Goal: Transaction & Acquisition: Download file/media

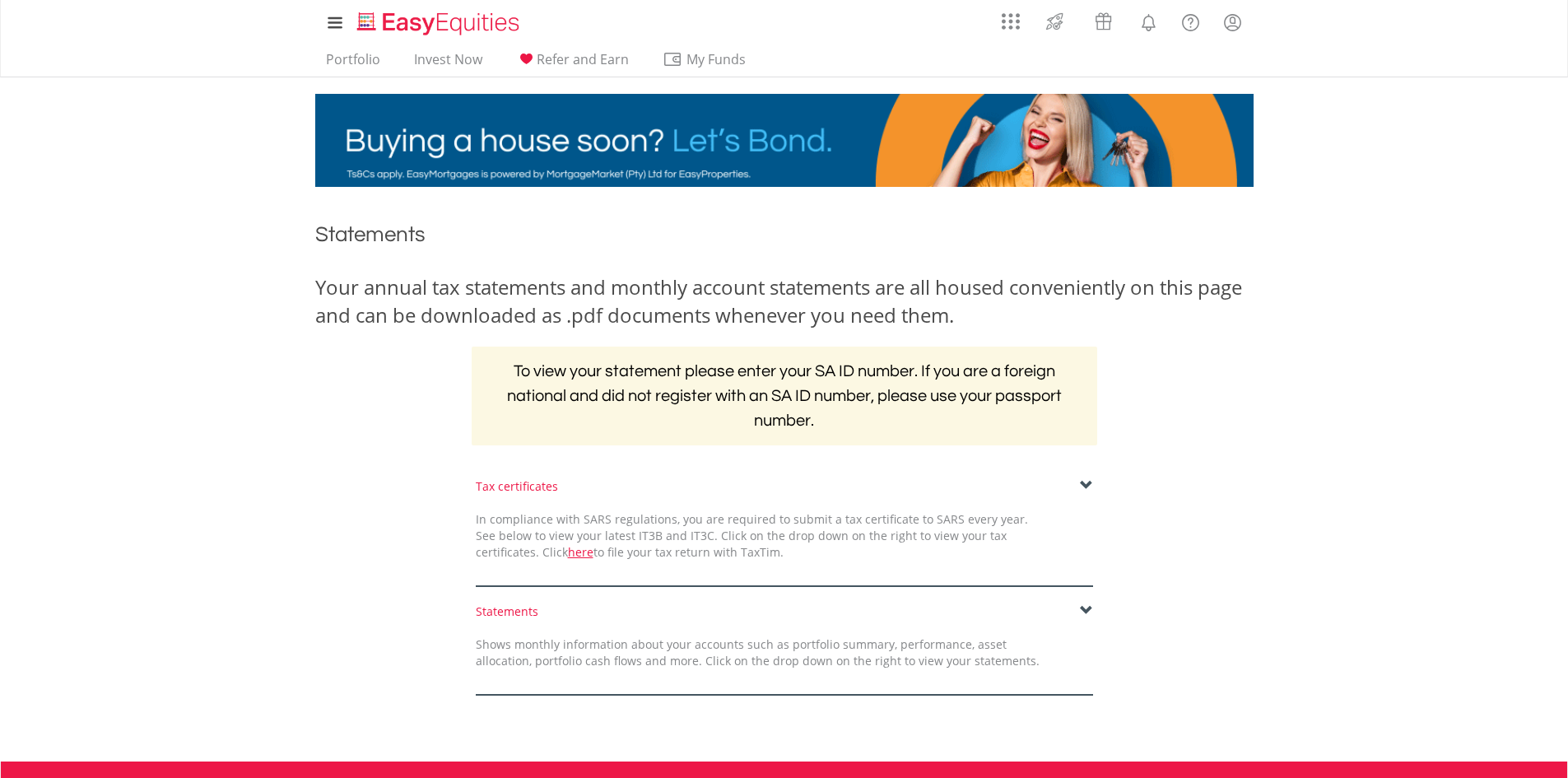
click at [1080, 487] on span at bounding box center [1087, 486] width 13 height 13
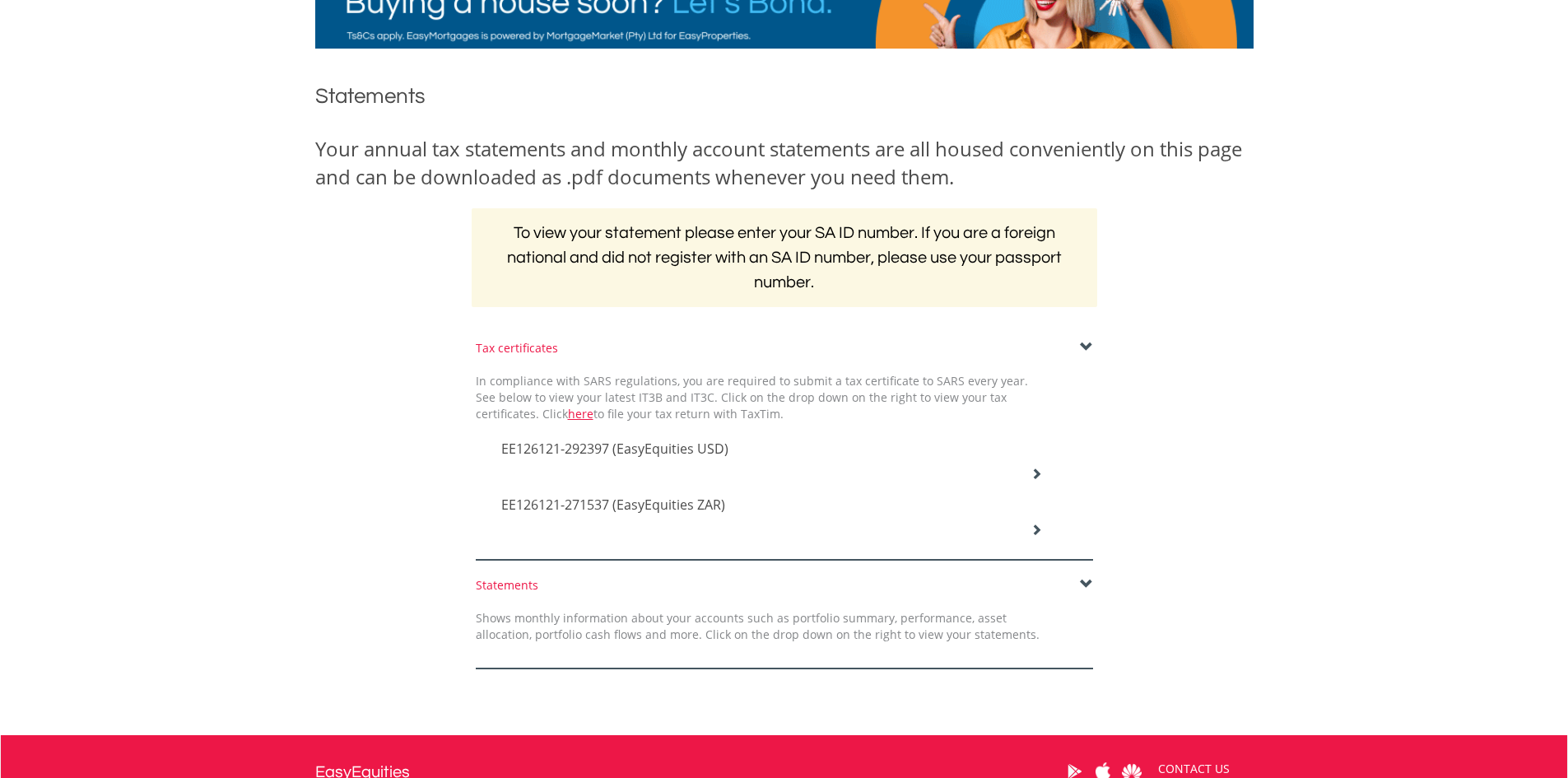
scroll to position [164, 0]
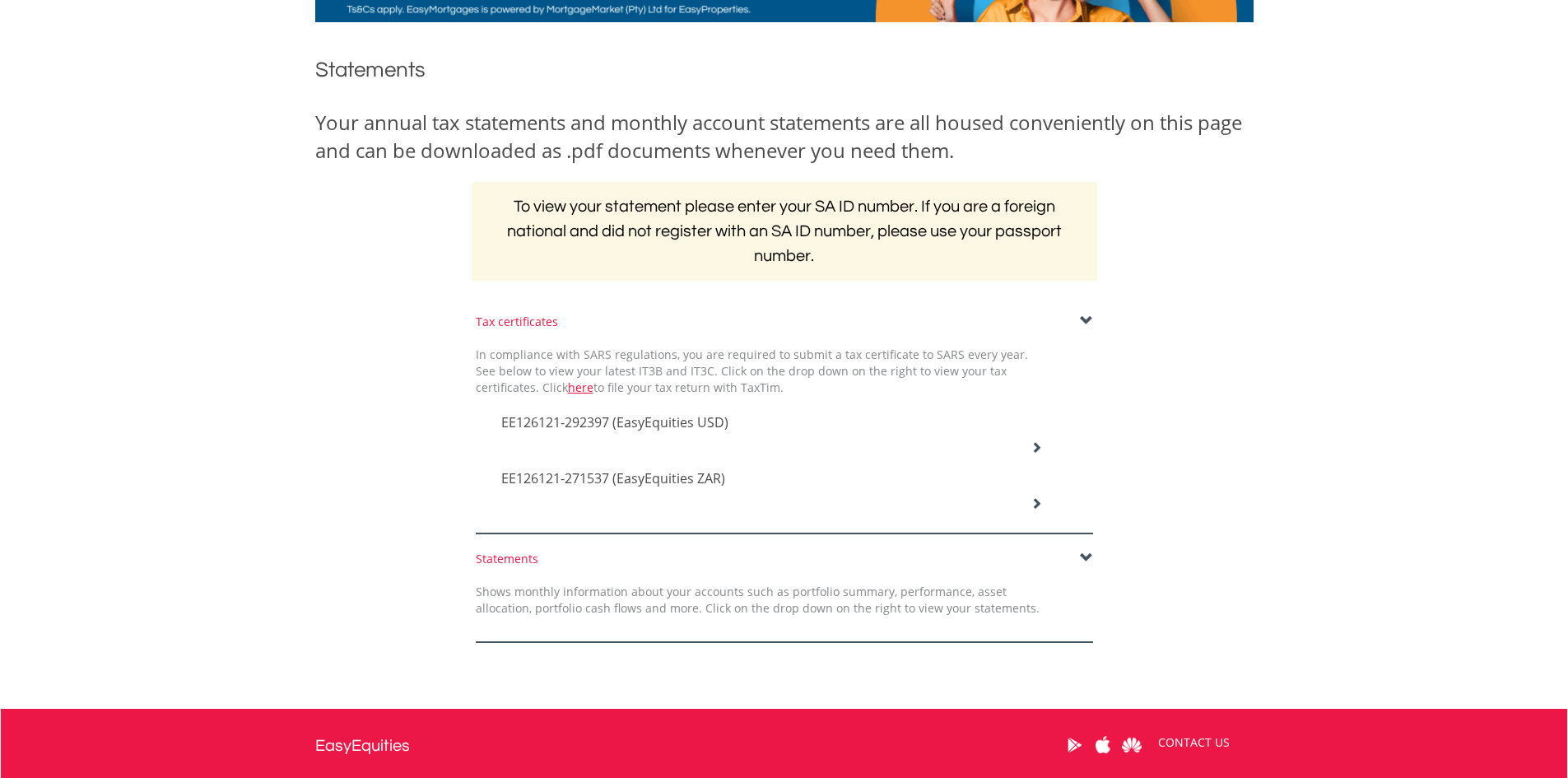
click at [1037, 447] on icon at bounding box center [1037, 447] width 12 height 12
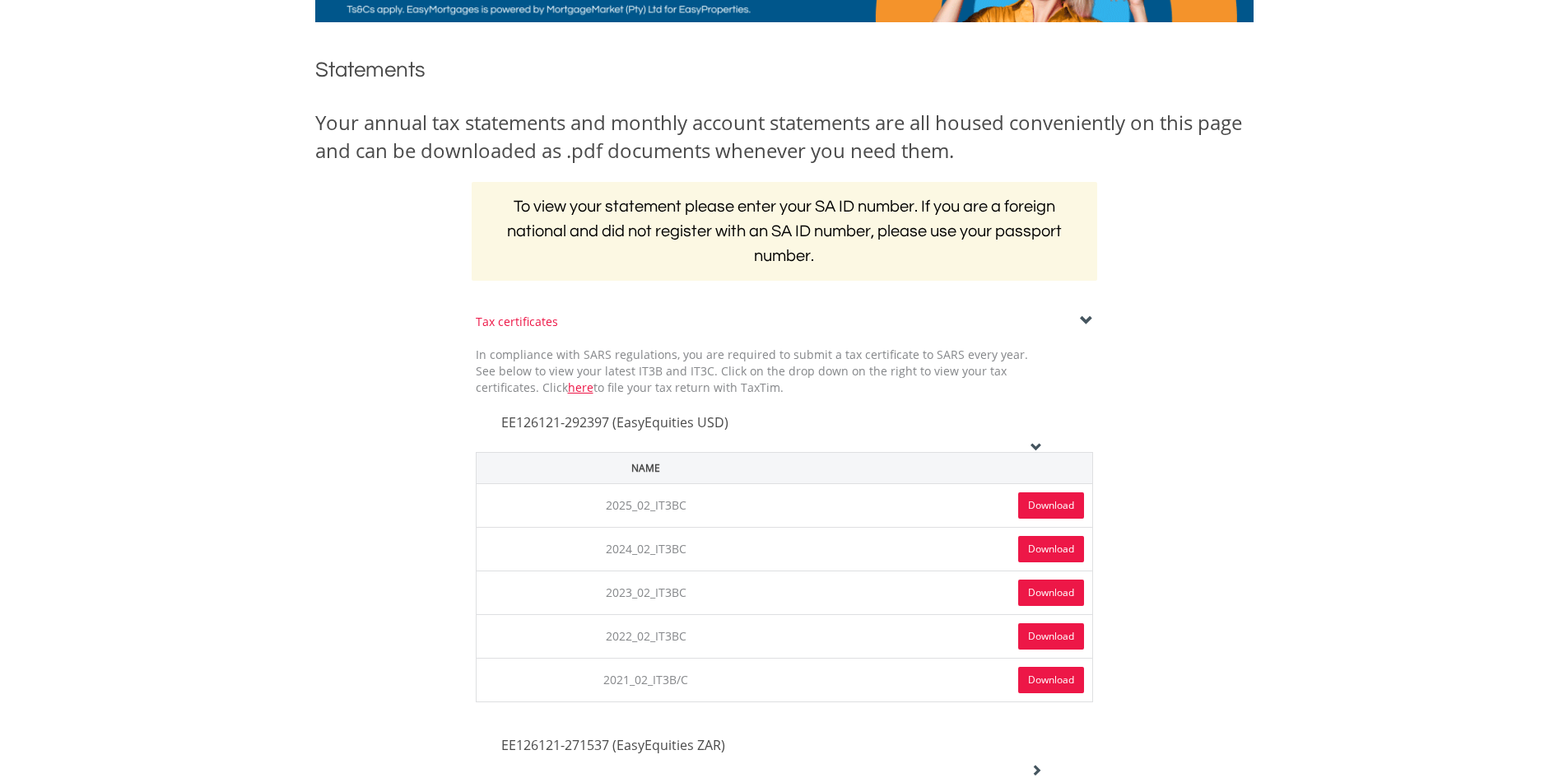
click at [1041, 502] on link "Download" at bounding box center [1051, 505] width 66 height 26
click at [1093, 319] on span at bounding box center [1087, 321] width 13 height 13
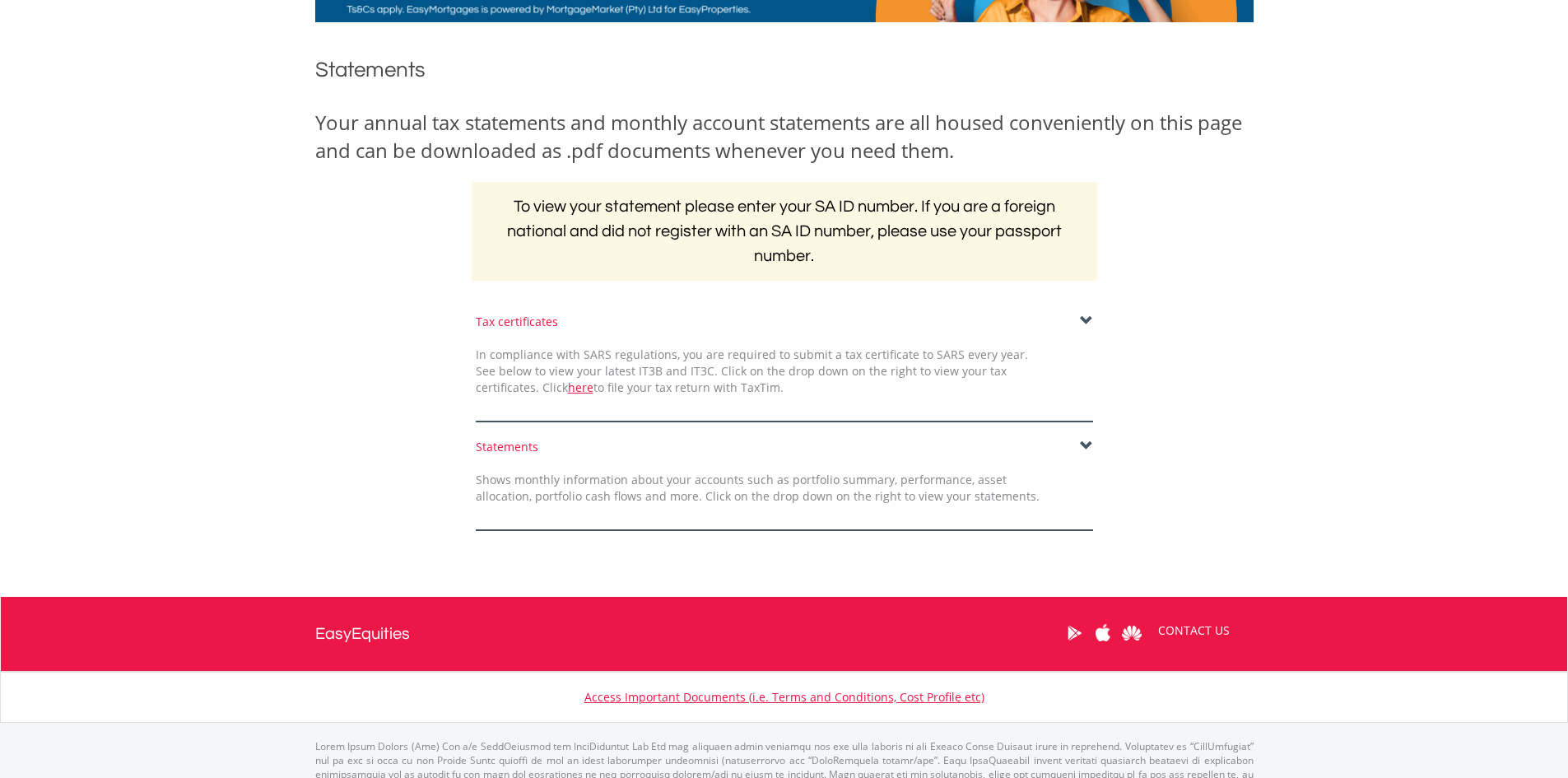
click at [1086, 314] on span at bounding box center [1087, 321] width 13 height 13
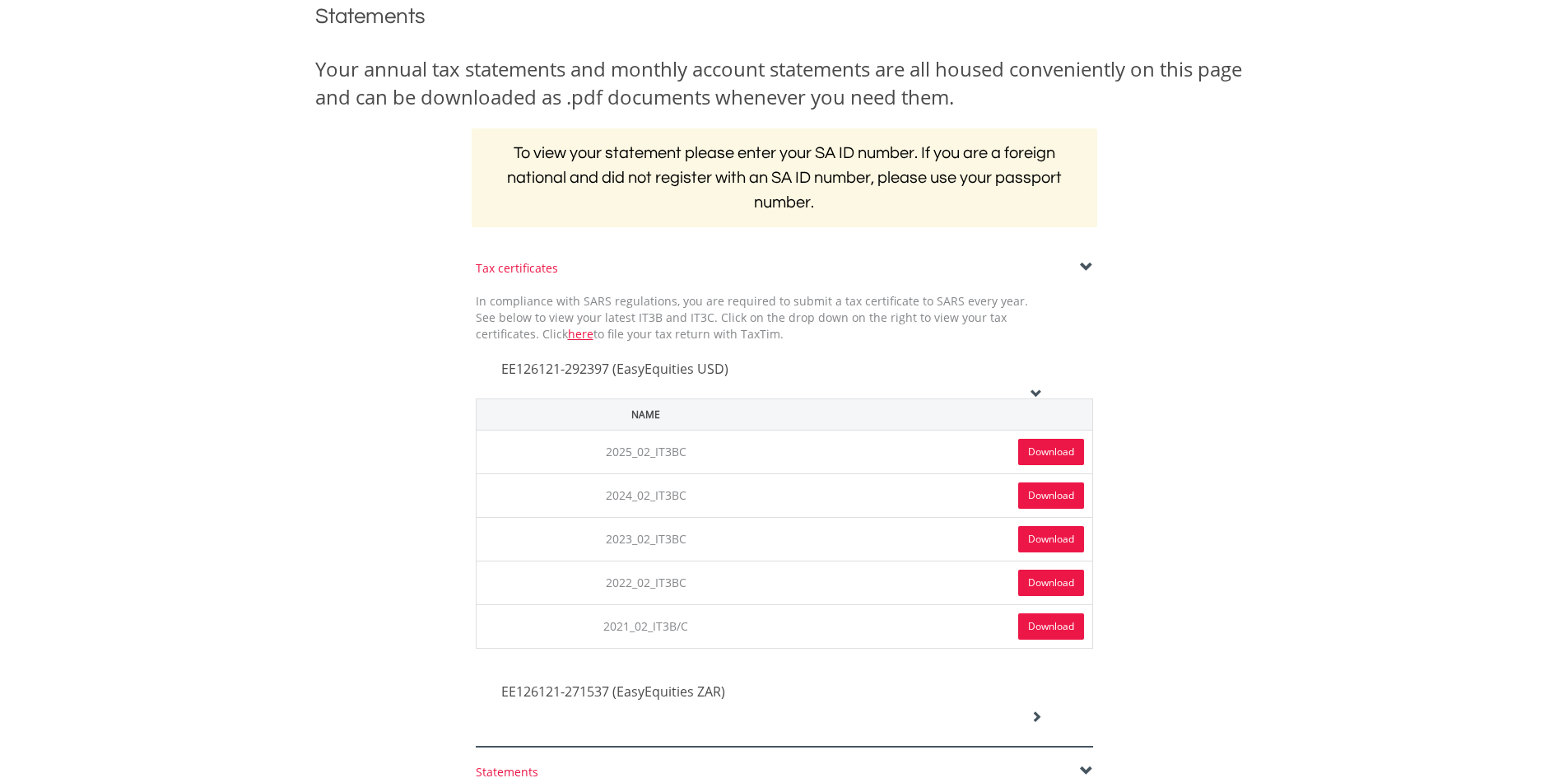
scroll to position [330, 0]
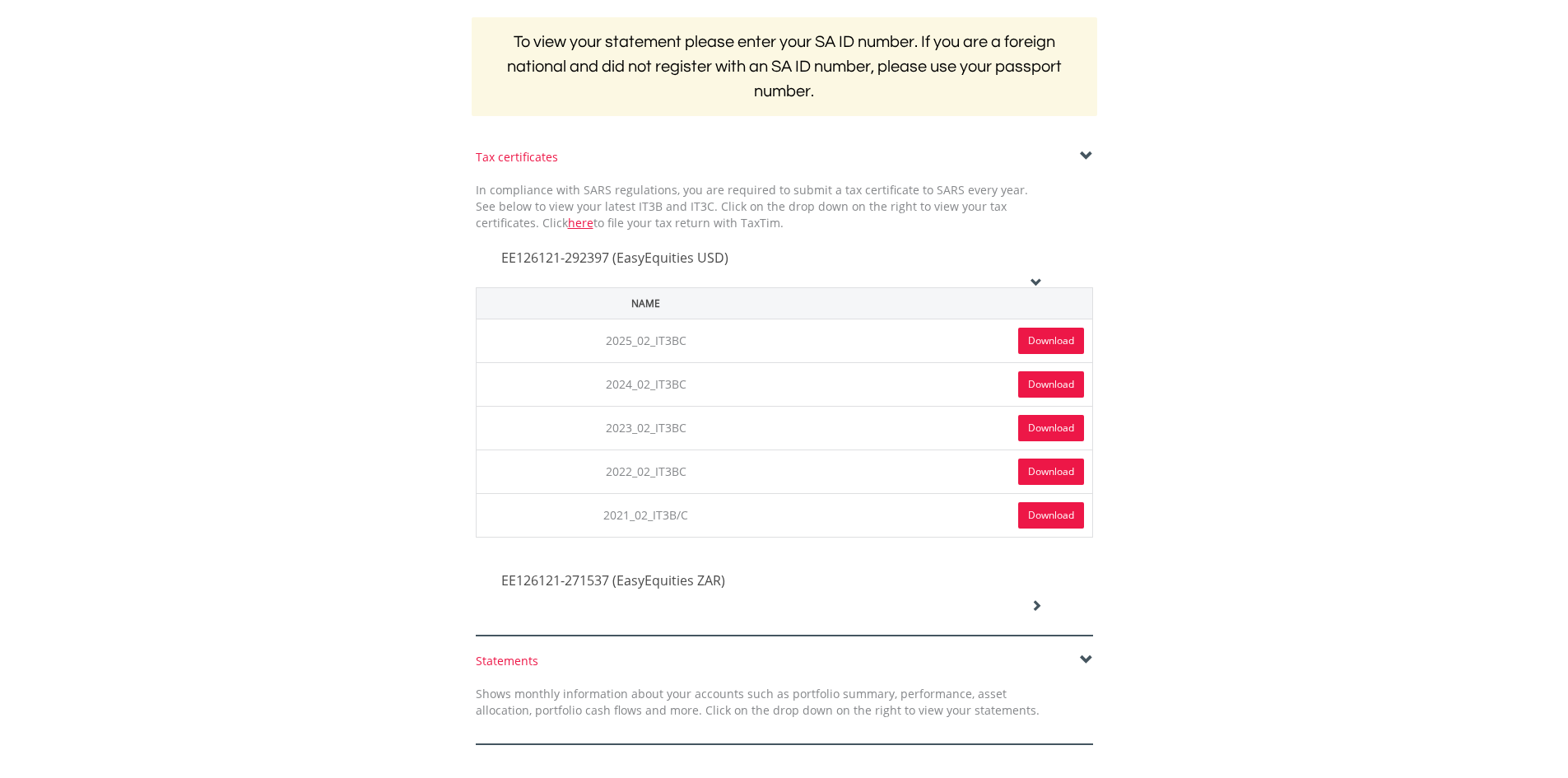
click at [1037, 604] on icon at bounding box center [1037, 605] width 12 height 12
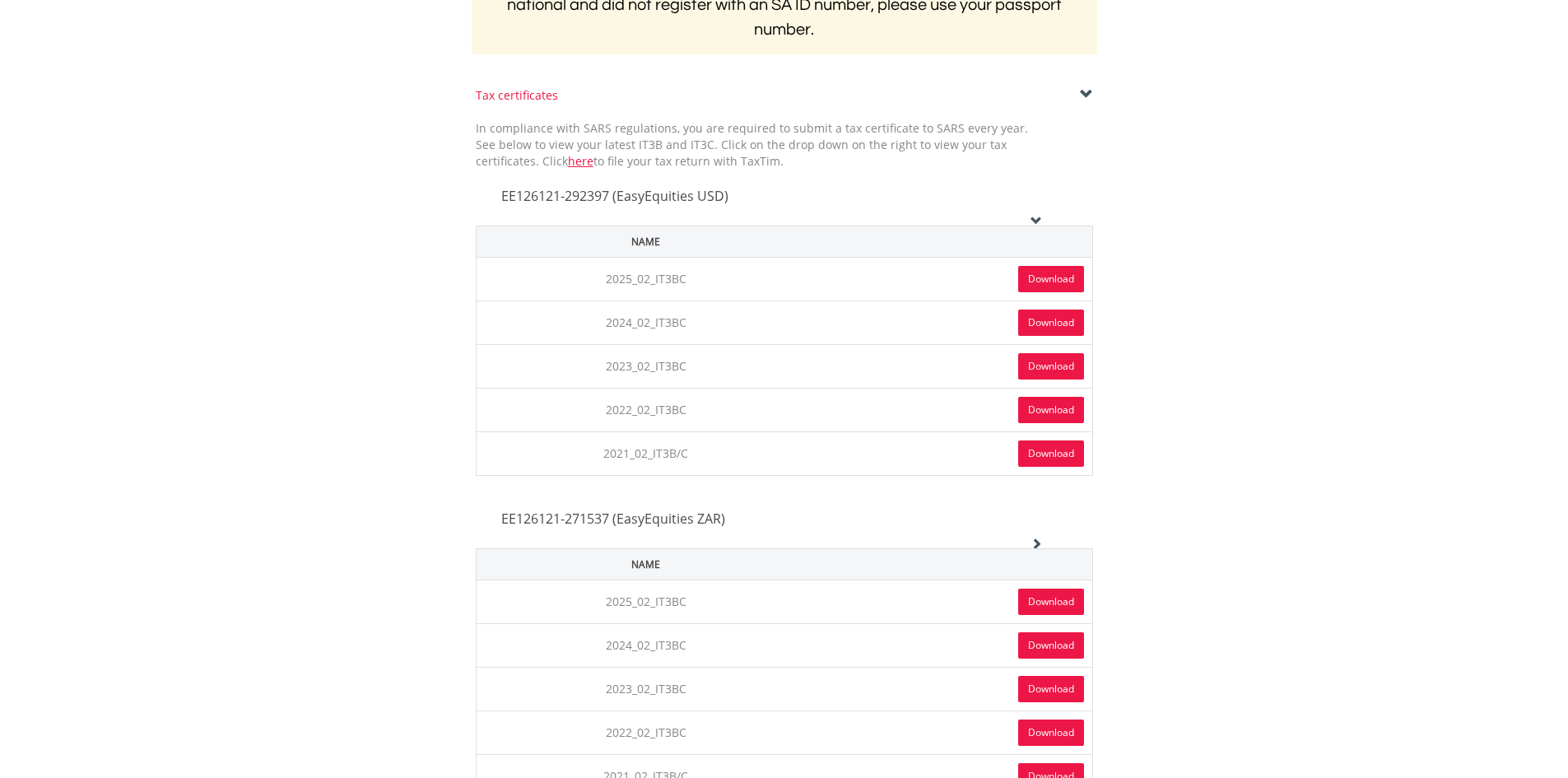
scroll to position [494, 0]
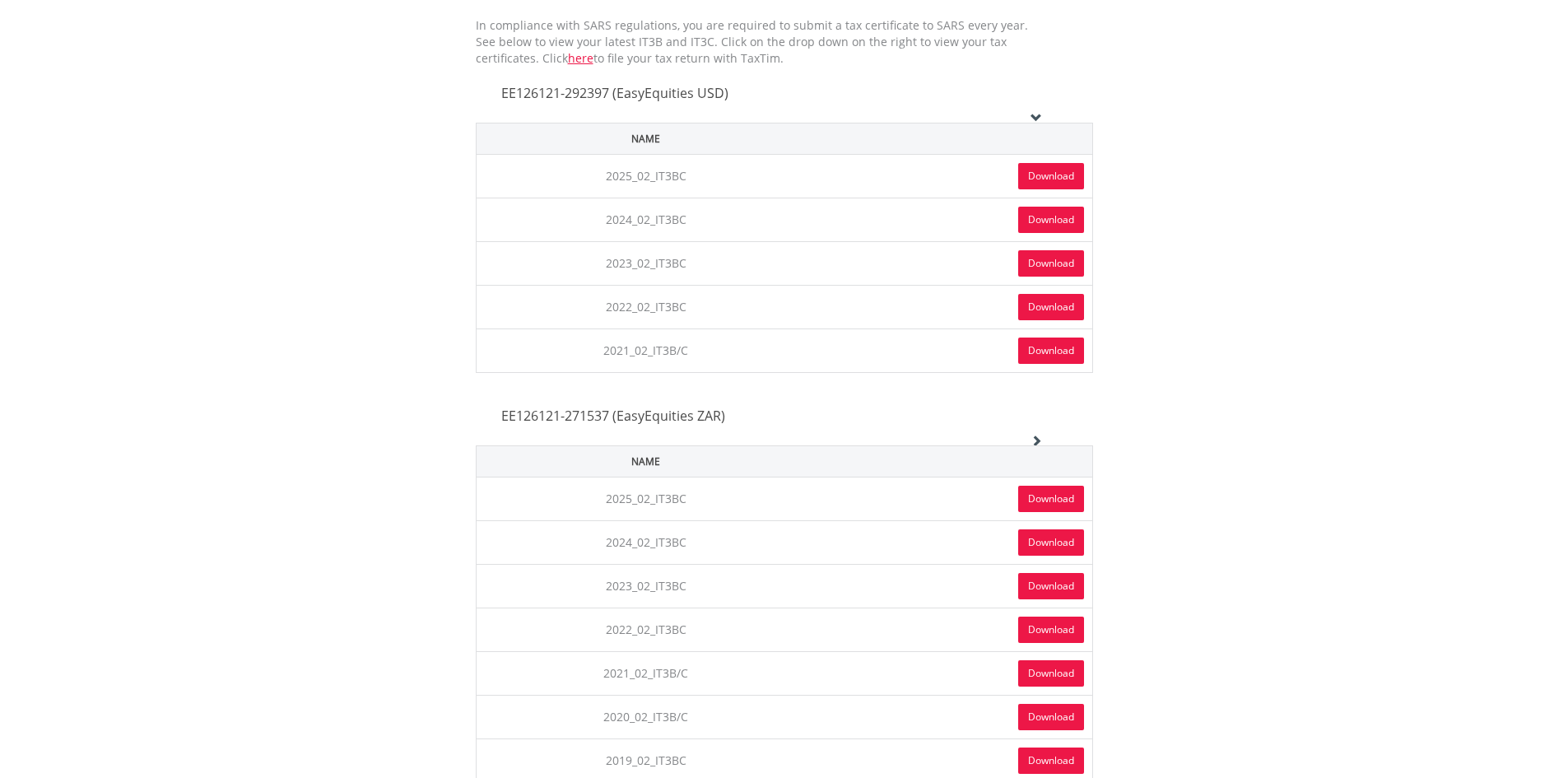
click at [1051, 495] on link "Download" at bounding box center [1051, 498] width 66 height 26
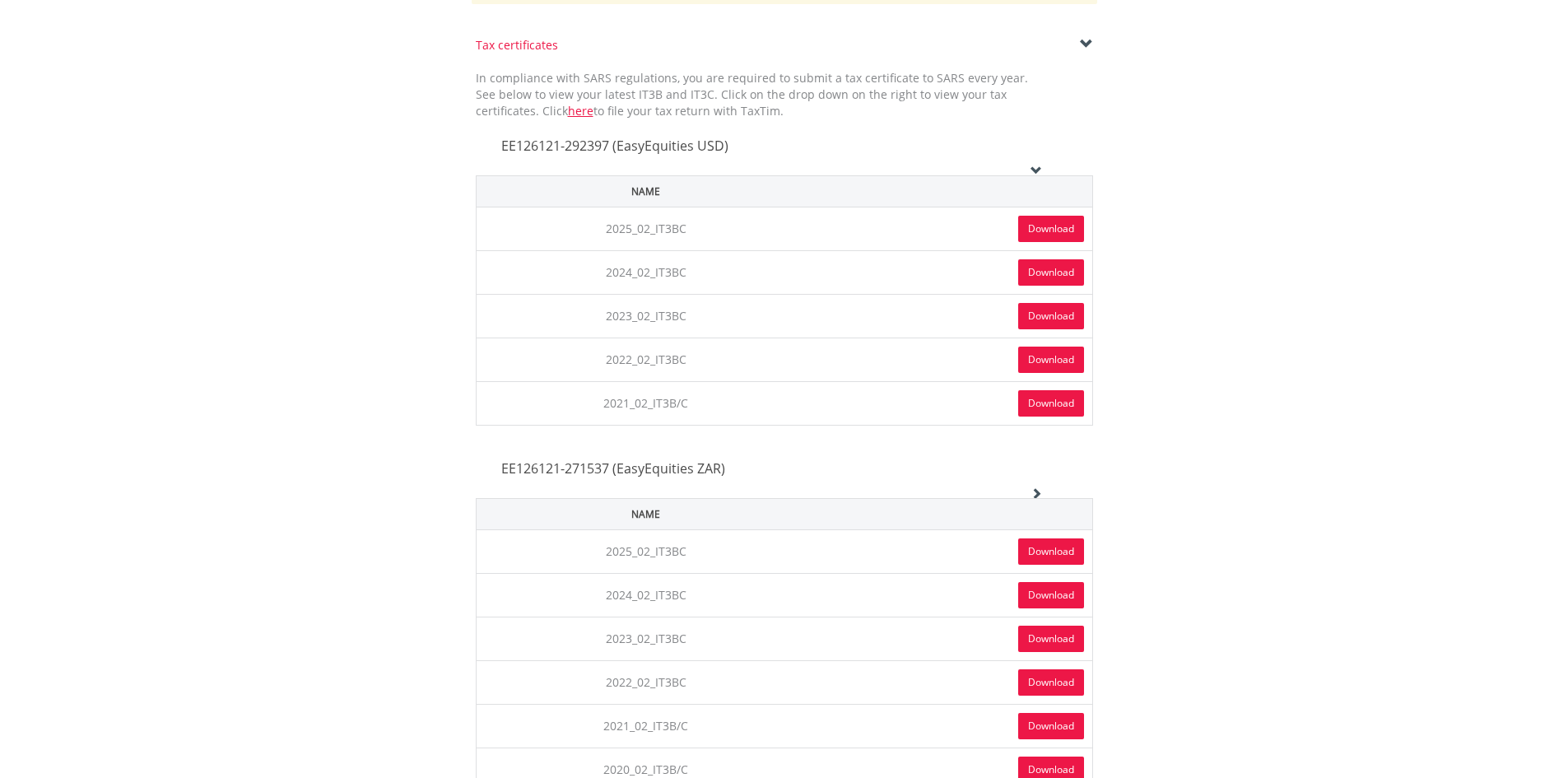
scroll to position [411, 0]
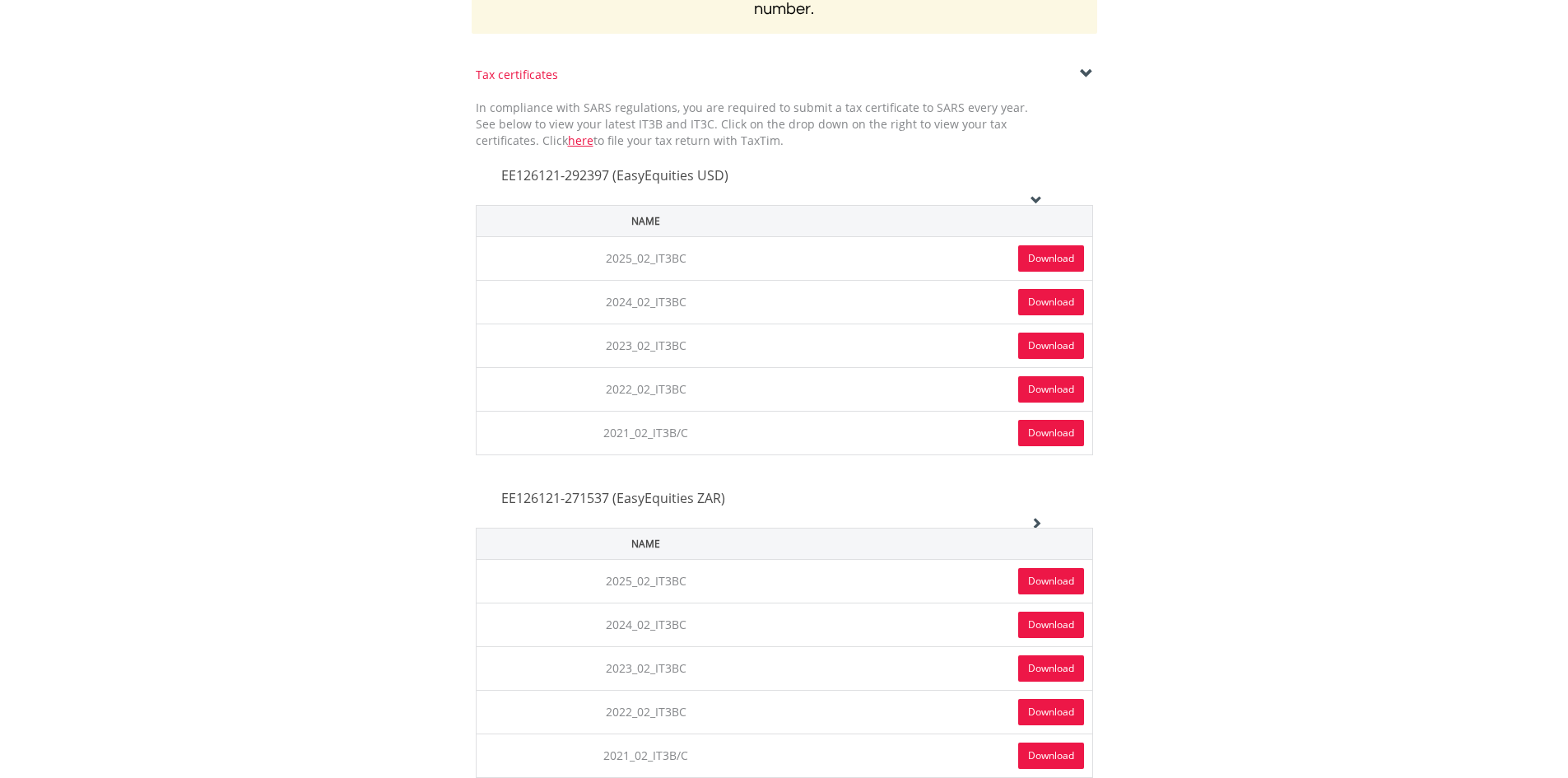
click at [1040, 198] on icon at bounding box center [1037, 200] width 12 height 12
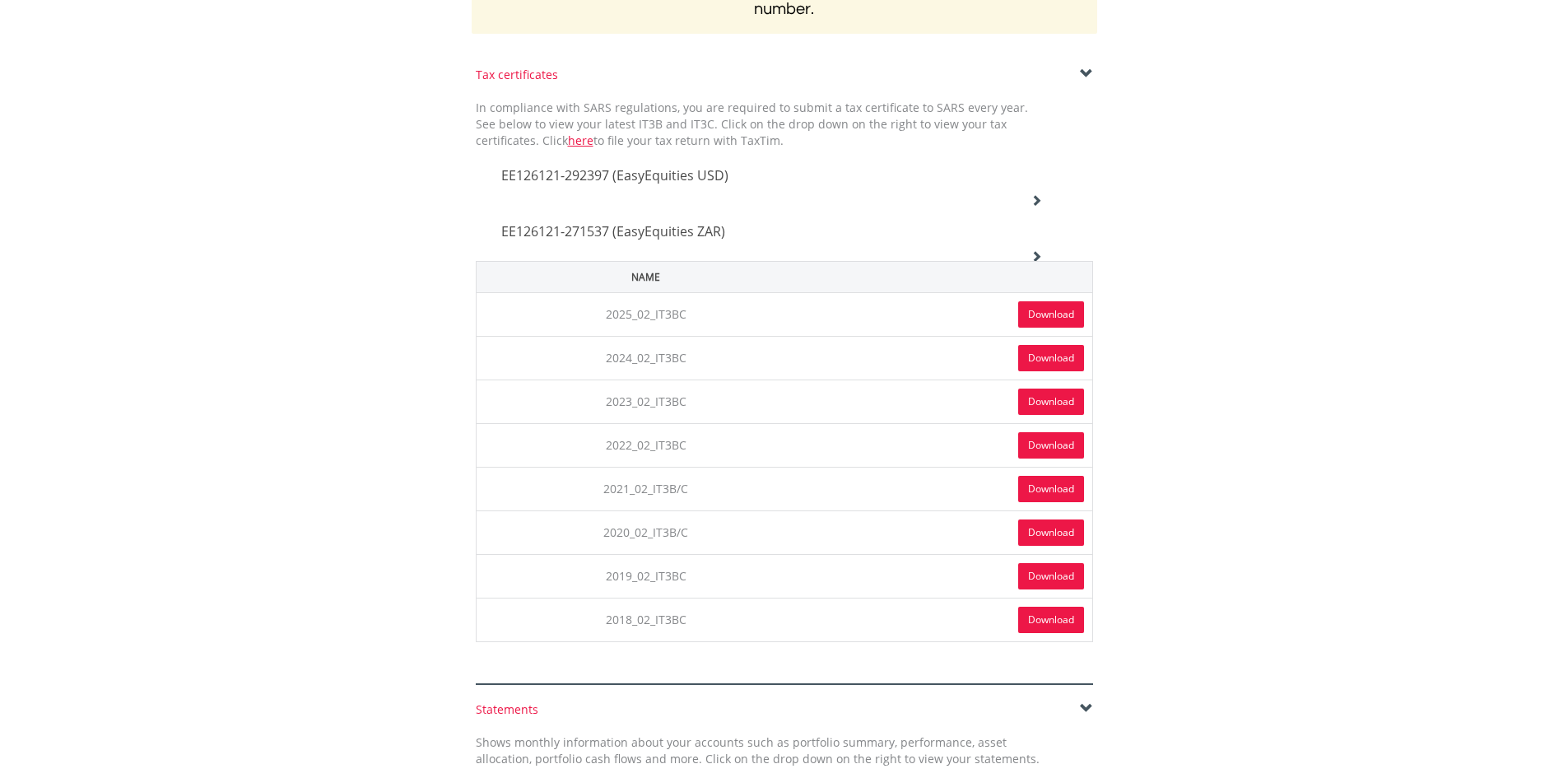
click at [1039, 205] on div "EE126121-271537 (EasyEquities ZAR)" at bounding box center [772, 177] width 567 height 56
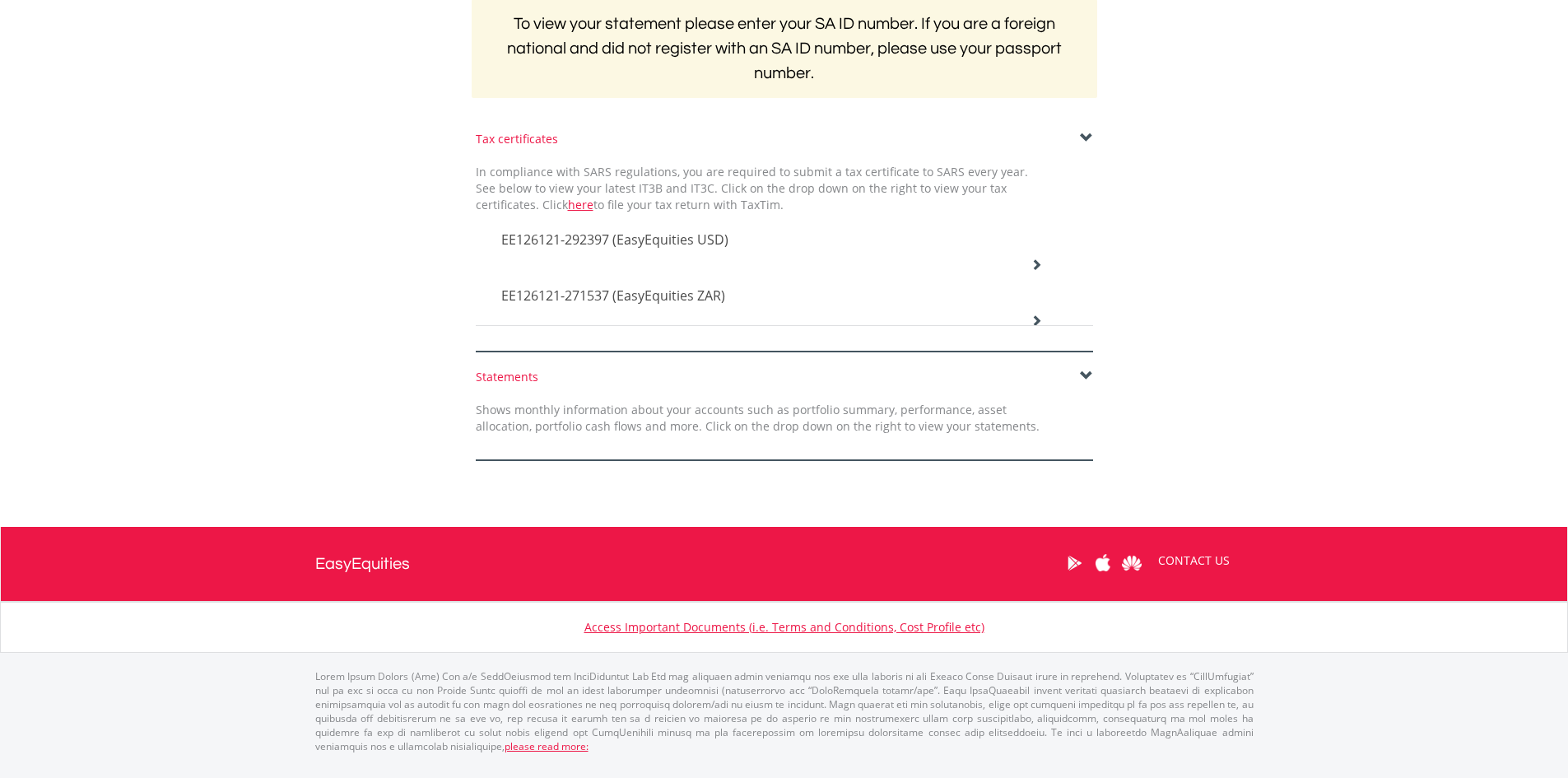
scroll to position [333, 0]
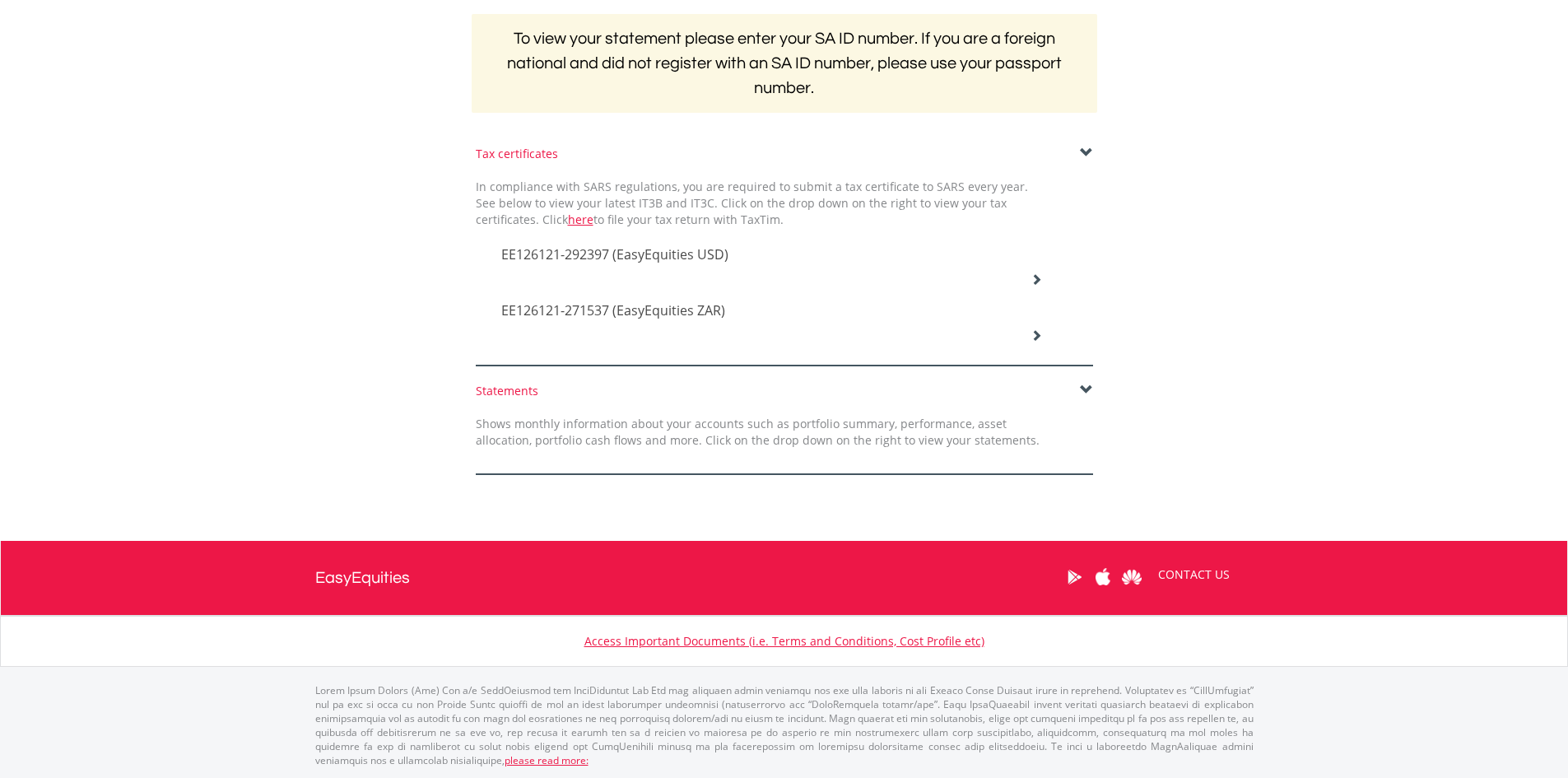
click at [1080, 392] on span at bounding box center [1087, 390] width 13 height 13
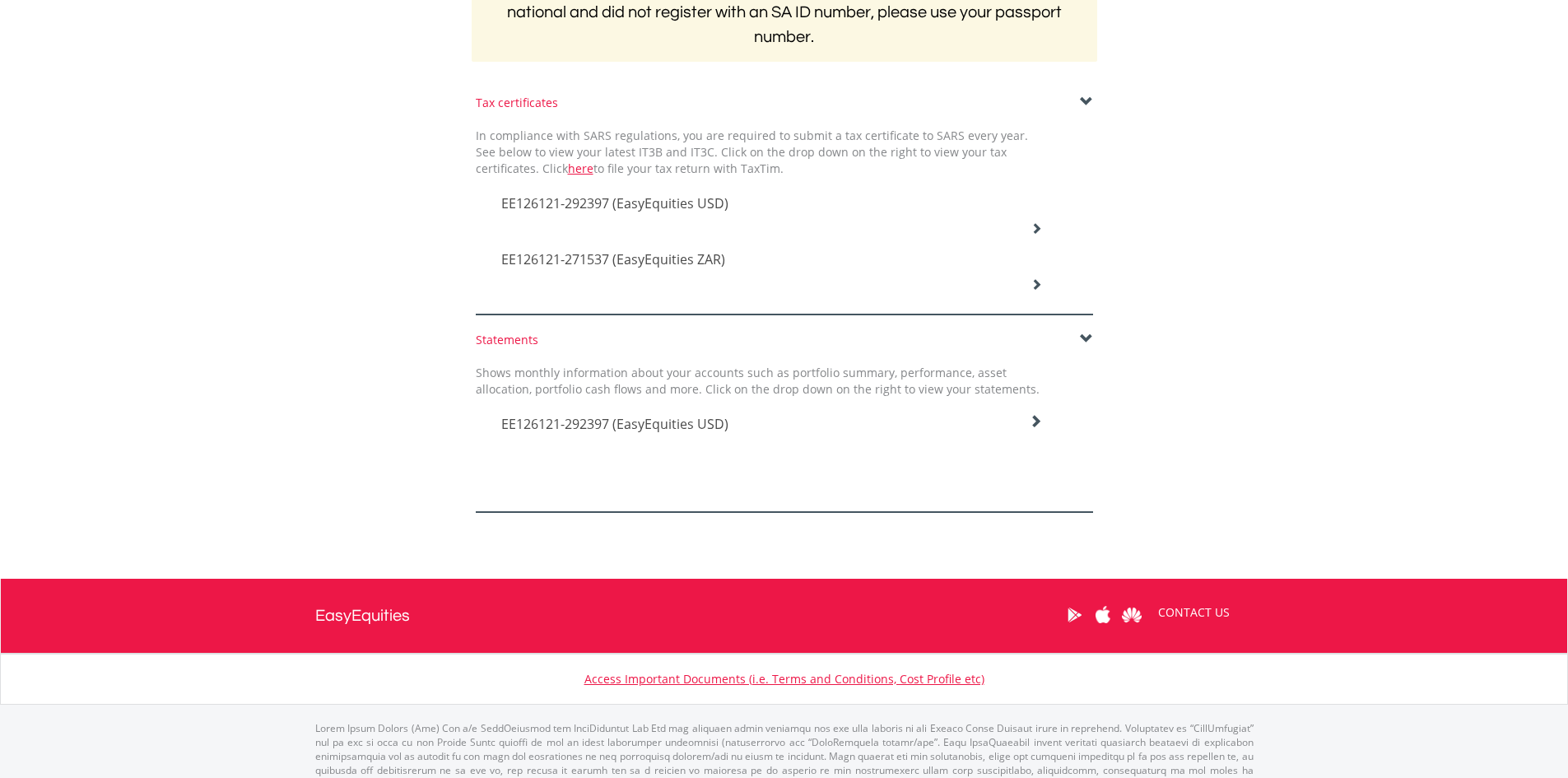
scroll to position [411, 0]
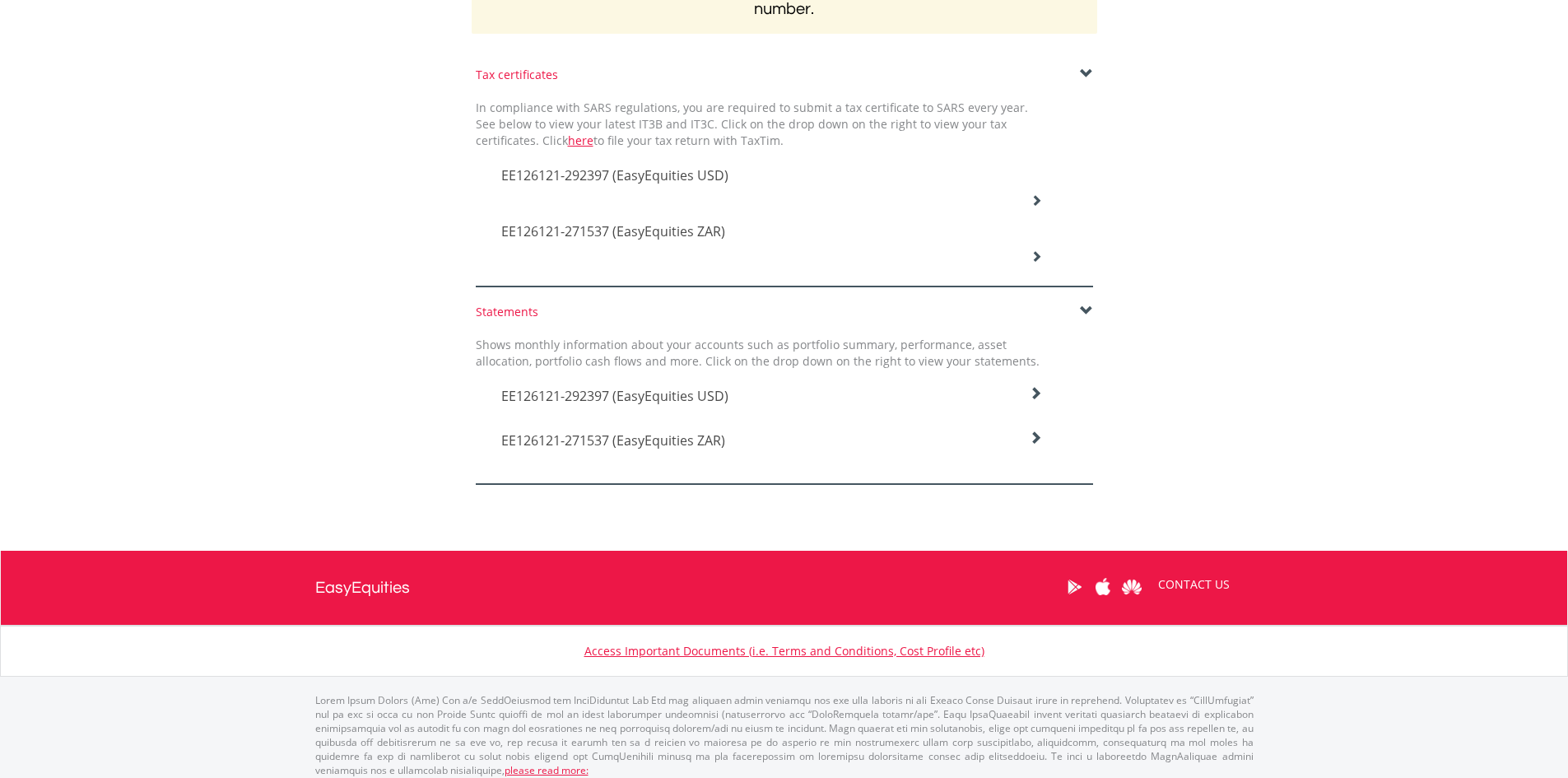
click at [1045, 392] on div "EE126121-292397 (EasyEquities USD)" at bounding box center [772, 391] width 567 height 45
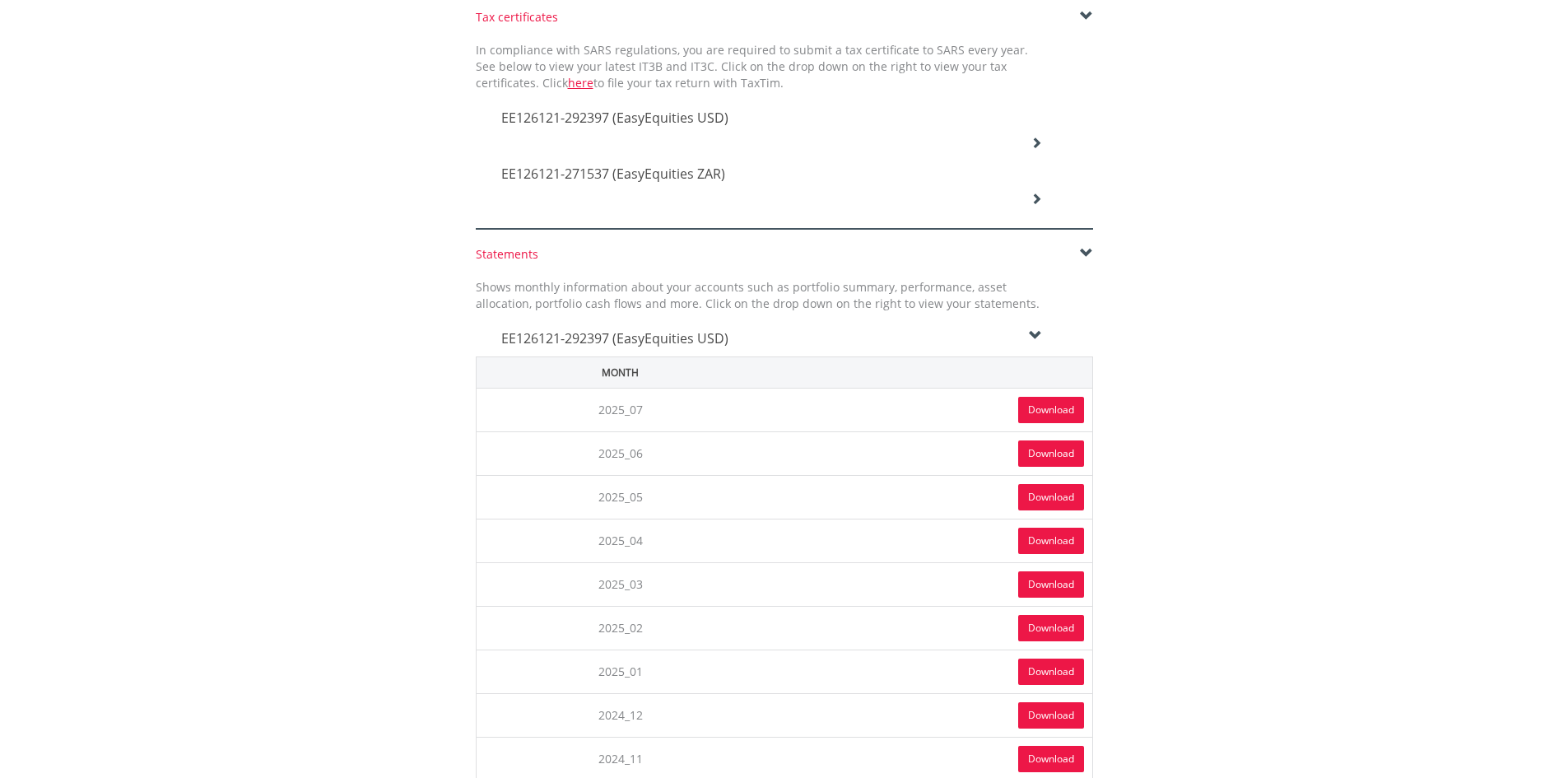
scroll to position [577, 0]
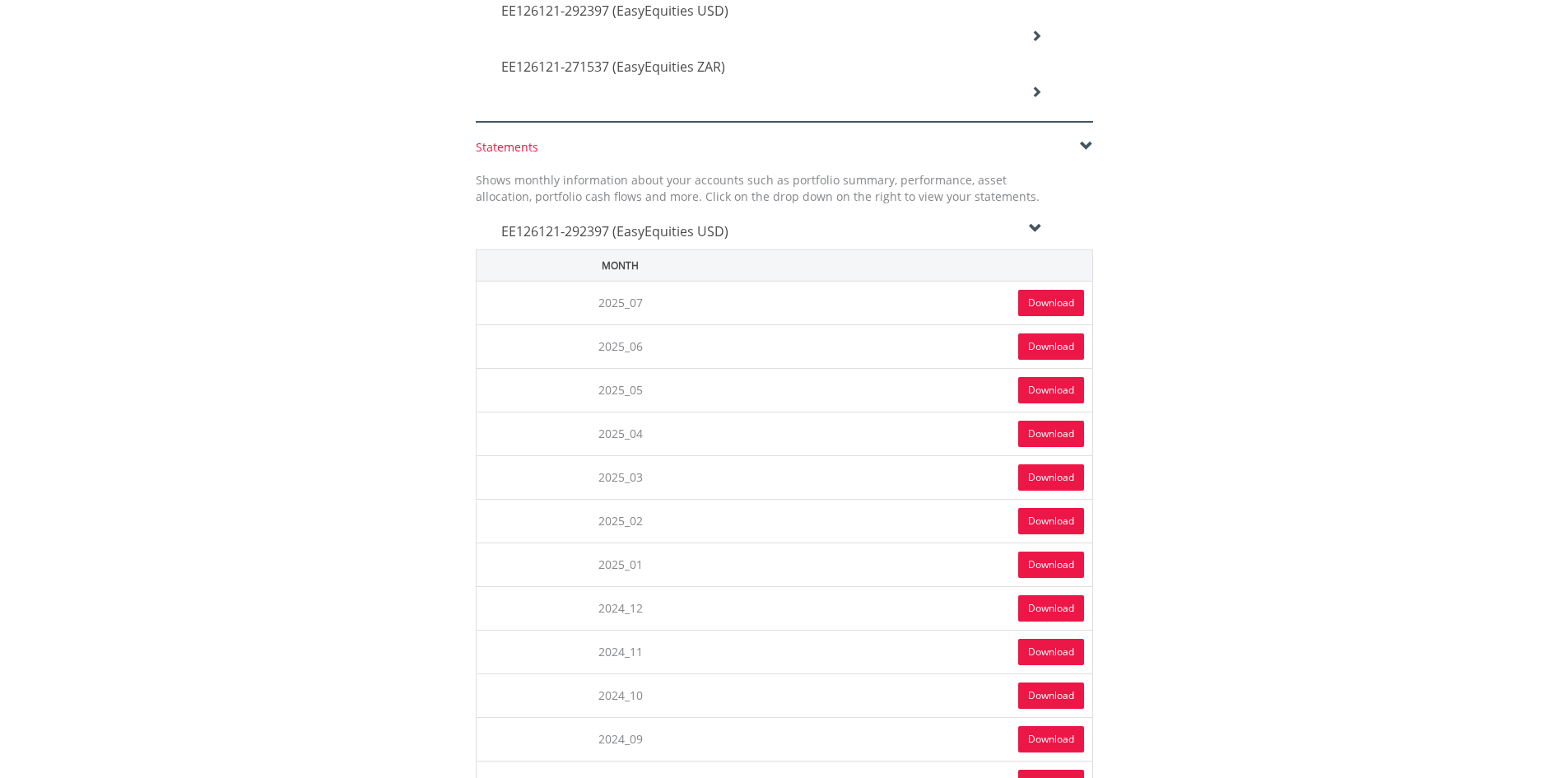
click at [1058, 521] on link "Download" at bounding box center [1051, 521] width 66 height 26
click at [1081, 148] on span at bounding box center [1087, 147] width 13 height 13
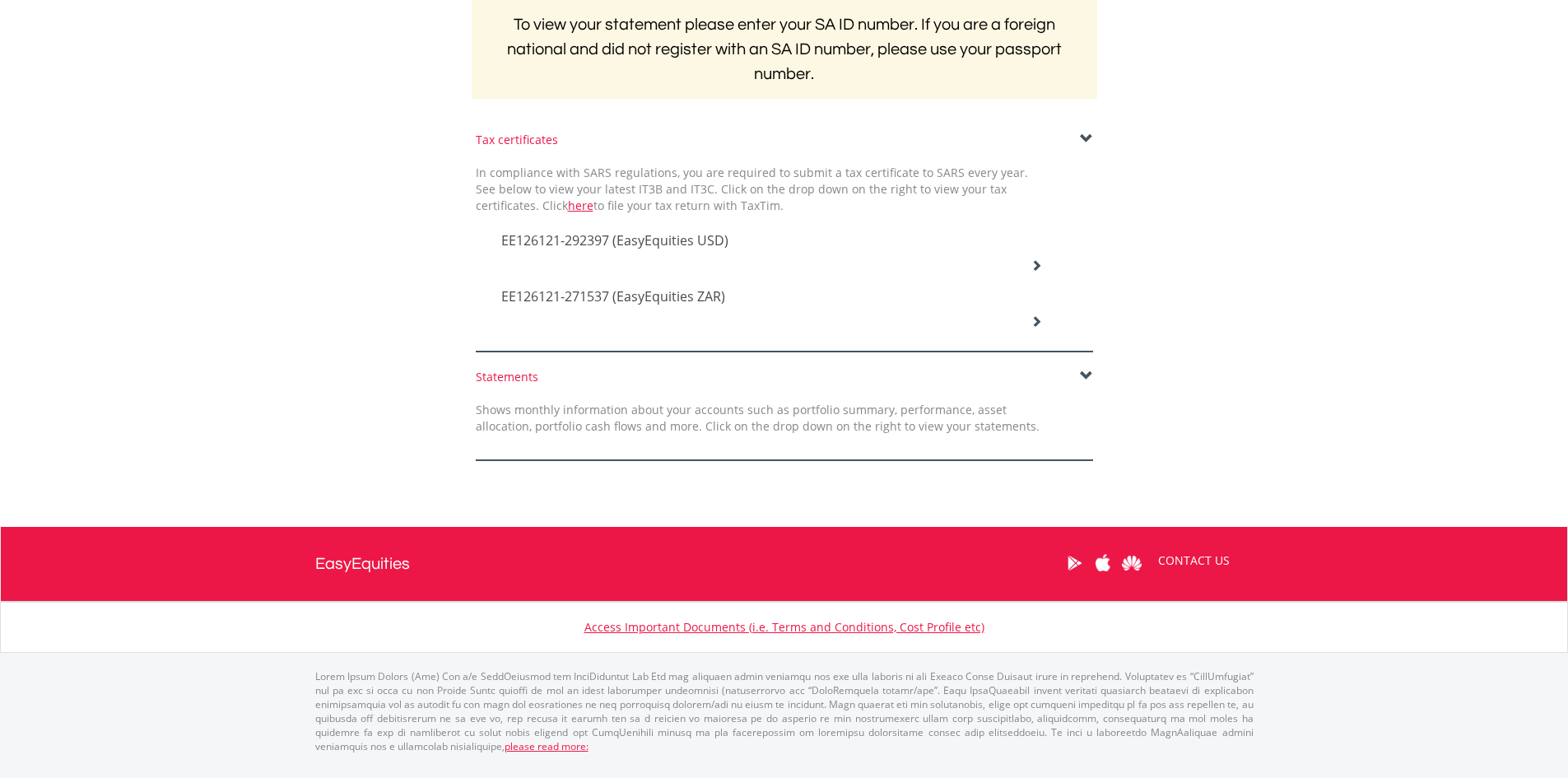
scroll to position [333, 0]
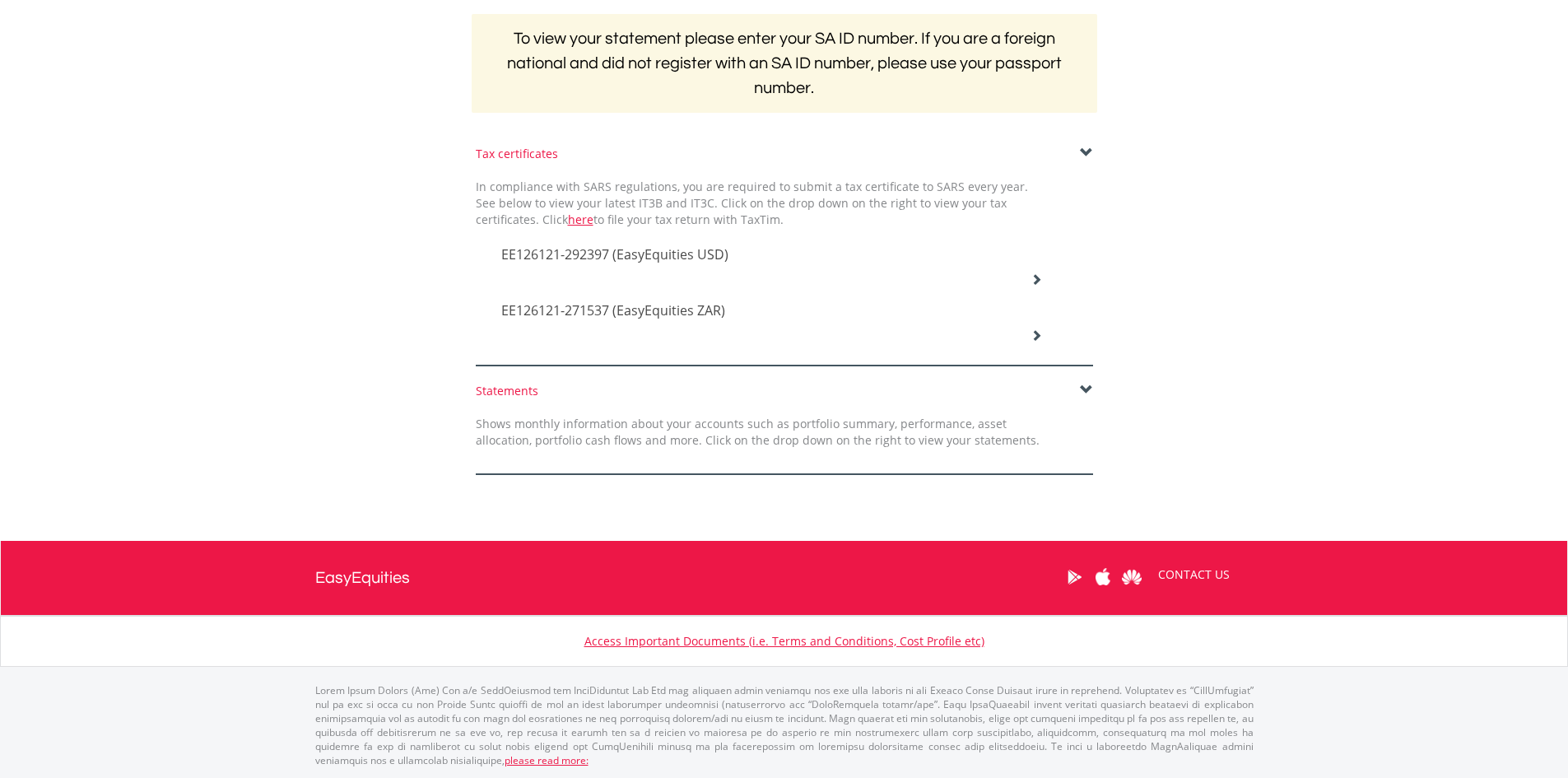
click at [1080, 400] on div "Statements Shows monthly information about your accounts such as portfolio summ…" at bounding box center [785, 428] width 642 height 92
click at [1081, 391] on span at bounding box center [1087, 390] width 13 height 13
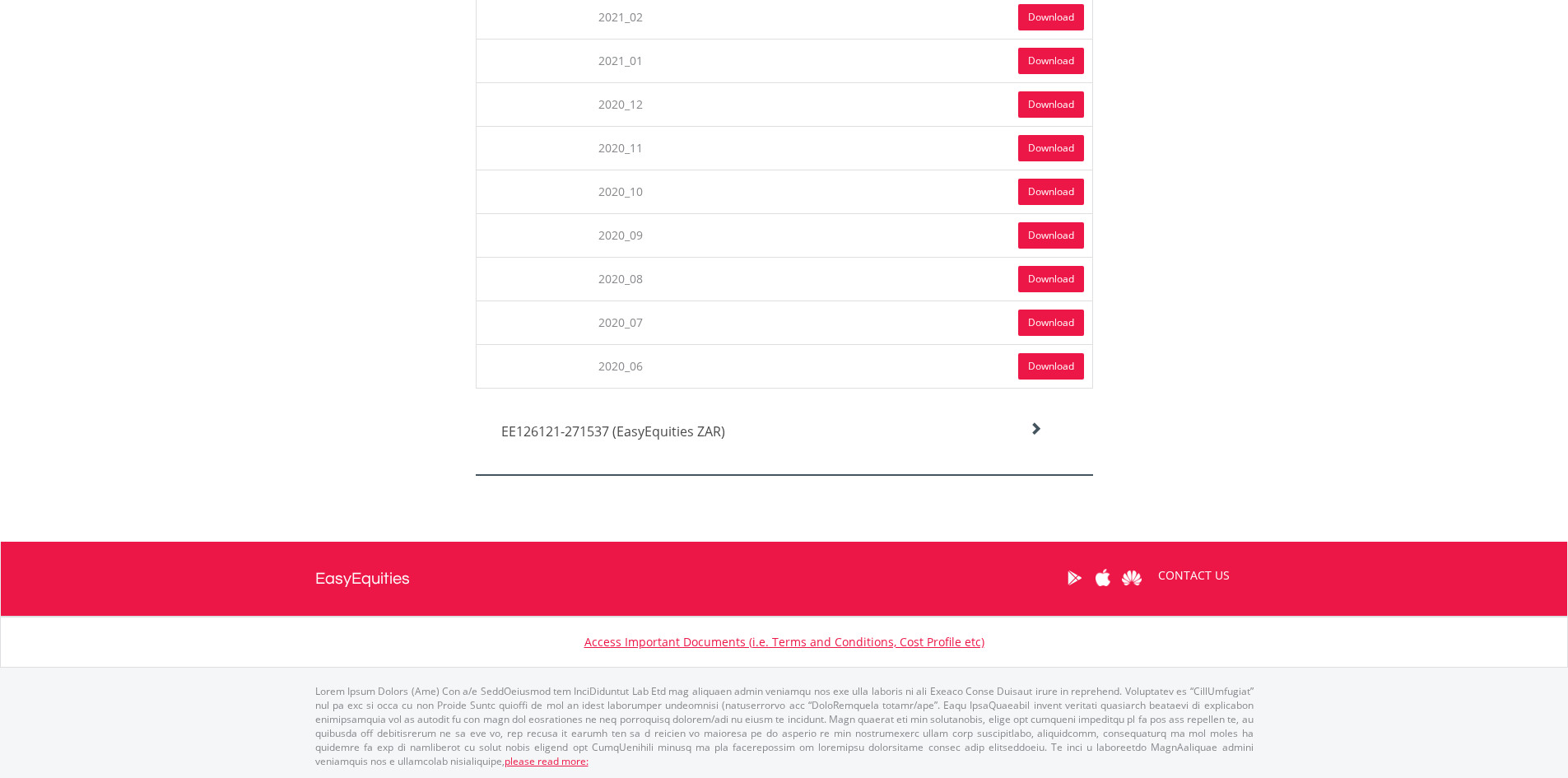
scroll to position [3175, 0]
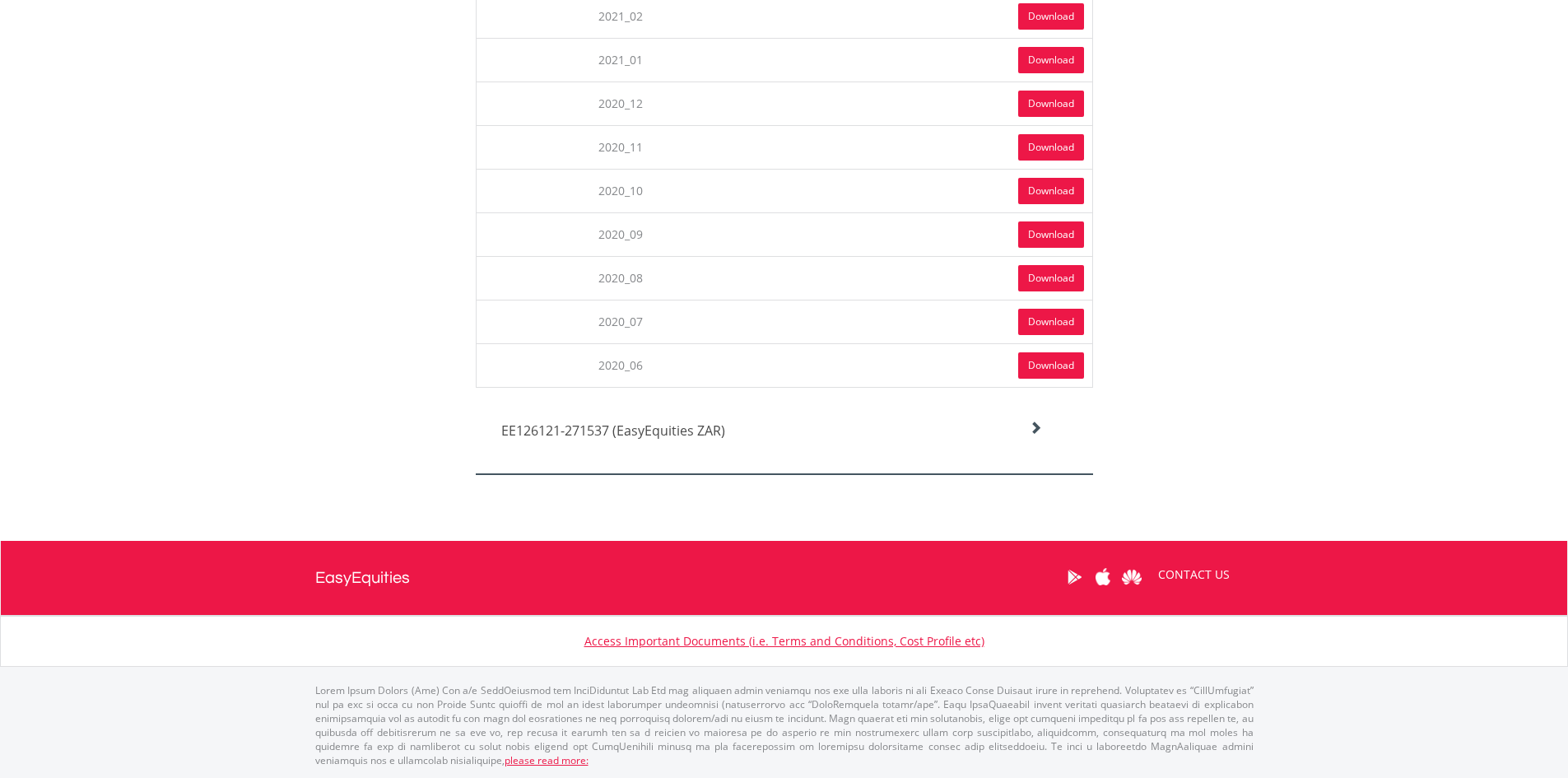
click at [1044, 428] on div "EE126121-271537 (EasyEquities ZAR)" at bounding box center [772, 427] width 567 height 45
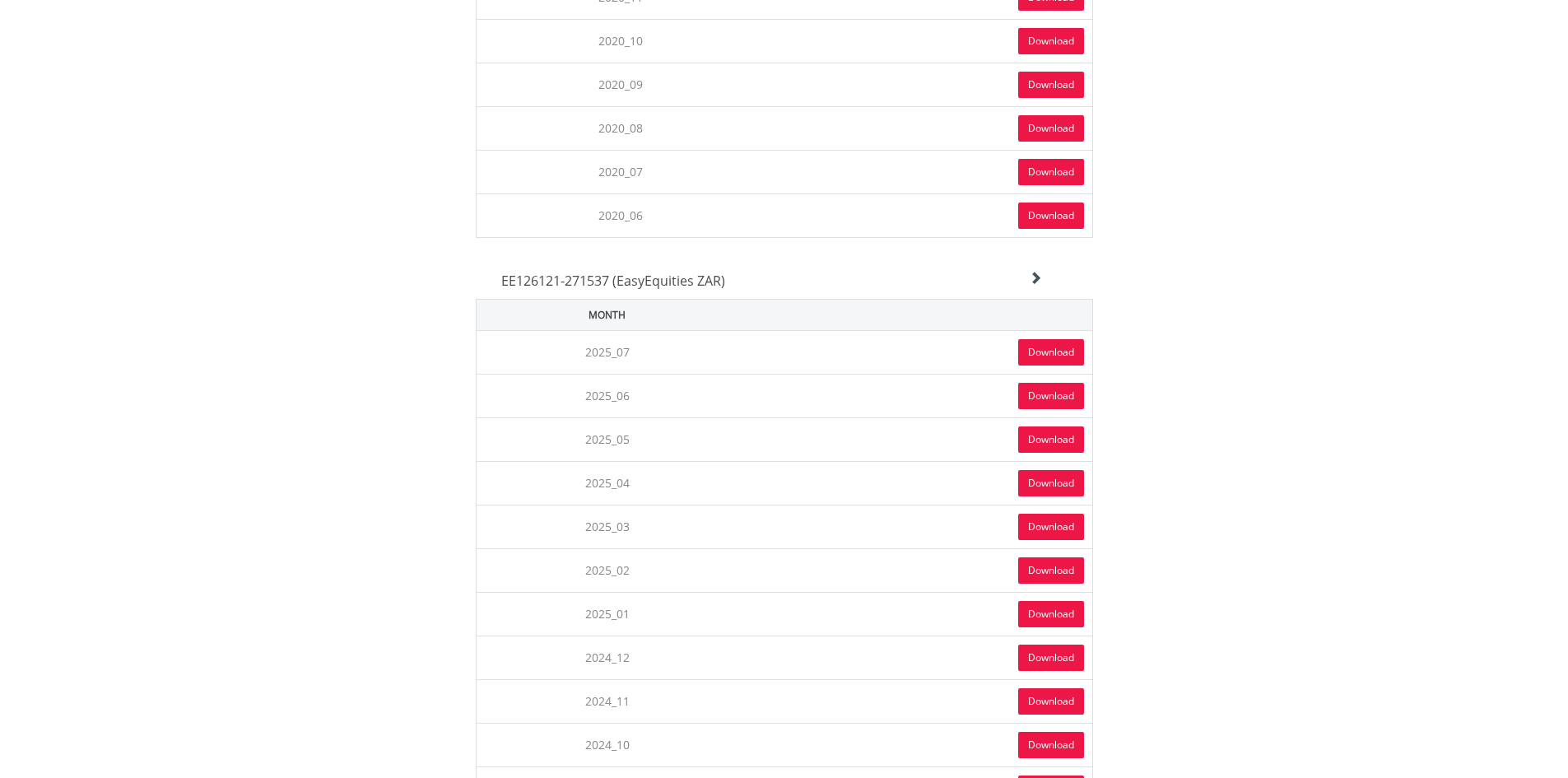
scroll to position [3340, 0]
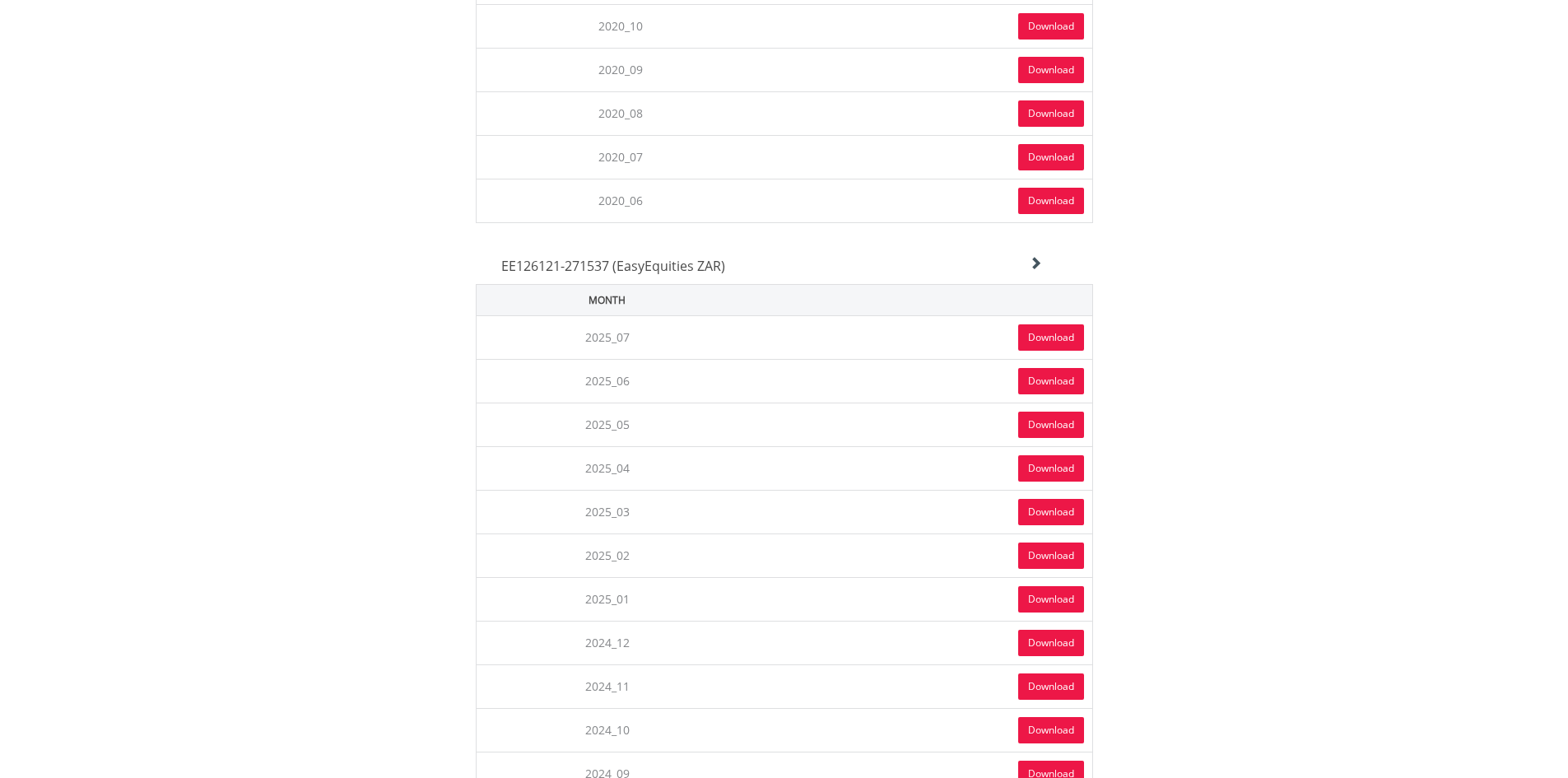
click at [1039, 556] on link "Download" at bounding box center [1051, 555] width 66 height 26
